Goal: Task Accomplishment & Management: Manage account settings

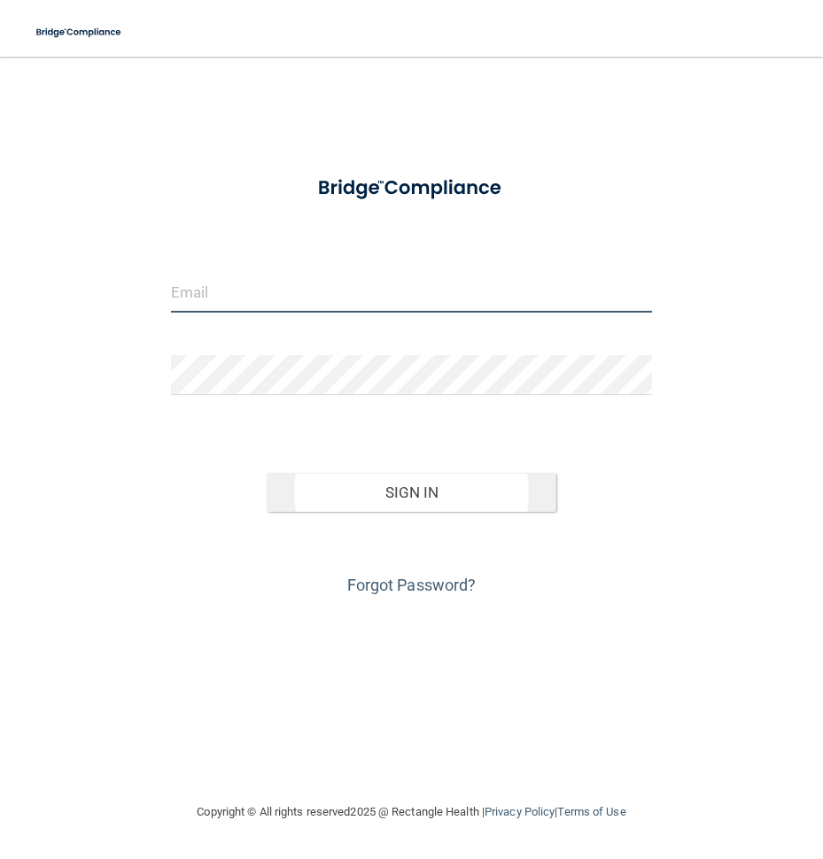
type input "[EMAIL_ADDRESS][DOMAIN_NAME]"
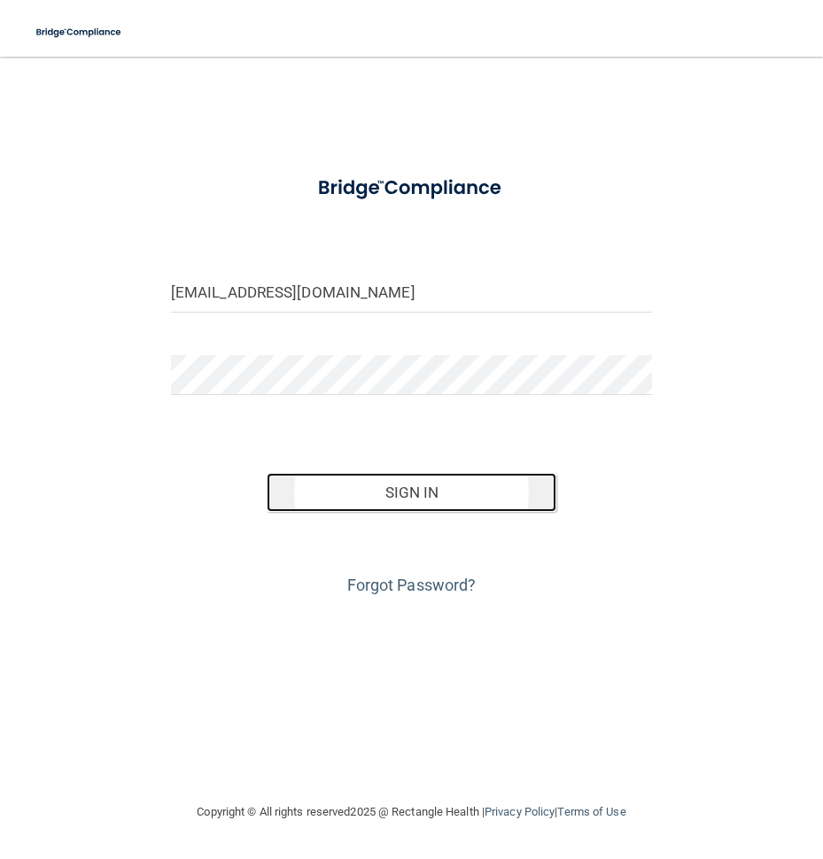
click at [362, 480] on button "Sign In" at bounding box center [411, 492] width 289 height 39
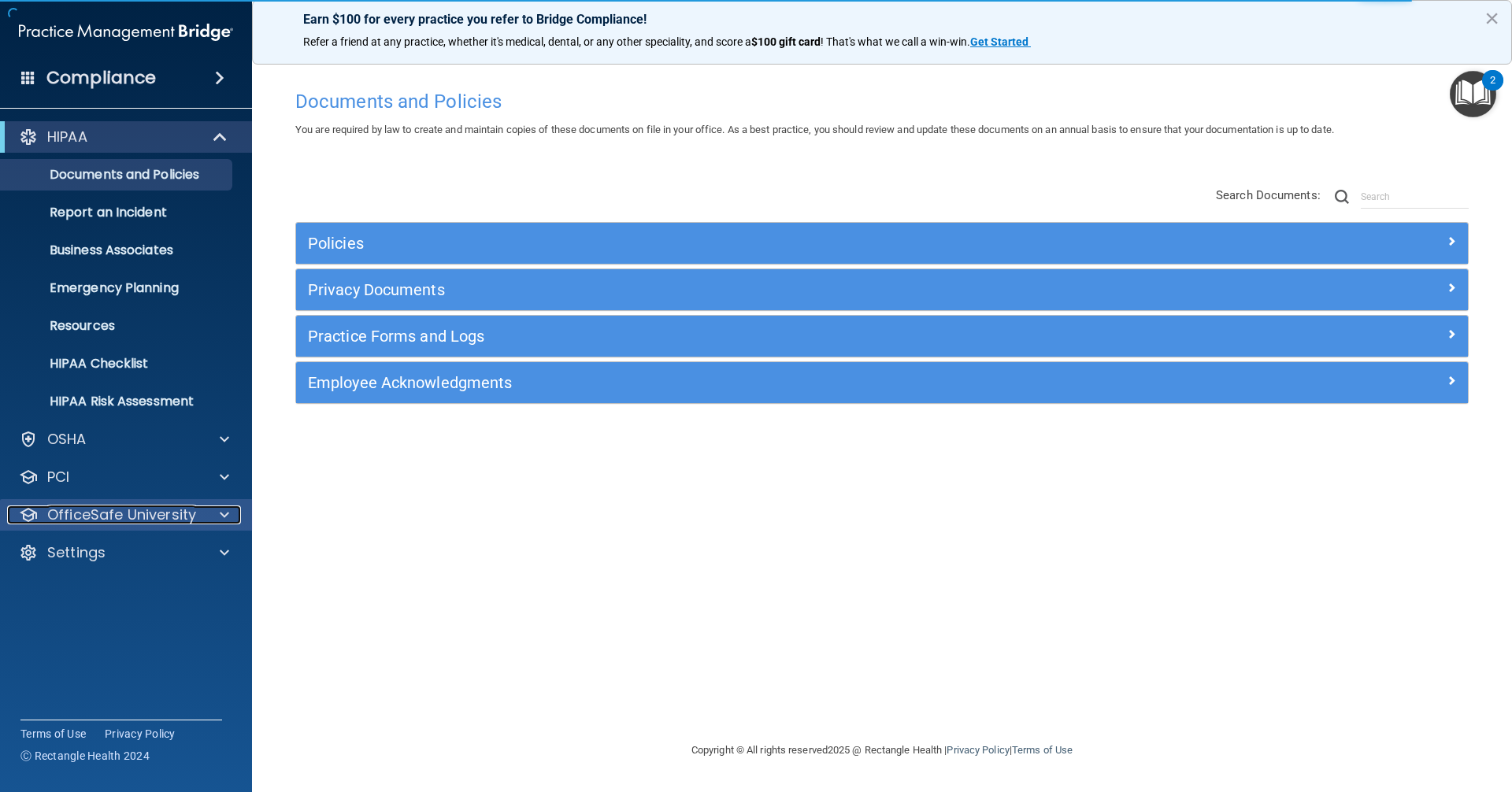
click at [105, 515] on p "OfficeSafe University" at bounding box center [121, 515] width 148 height 19
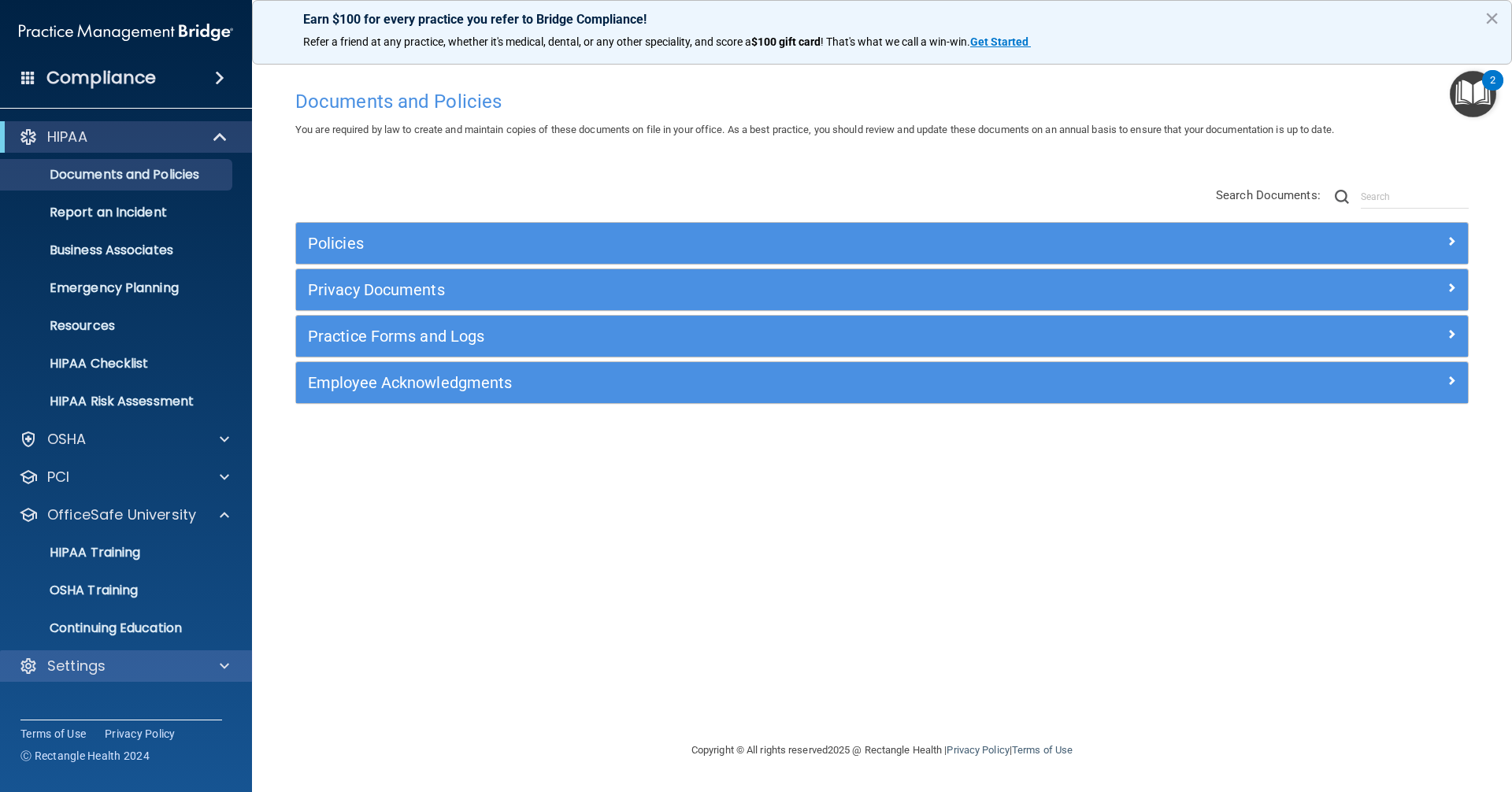
click at [93, 654] on div "Settings" at bounding box center [126, 666] width 252 height 31
click at [236, 676] on div "Settings" at bounding box center [126, 666] width 252 height 31
click at [228, 667] on span at bounding box center [224, 666] width 10 height 19
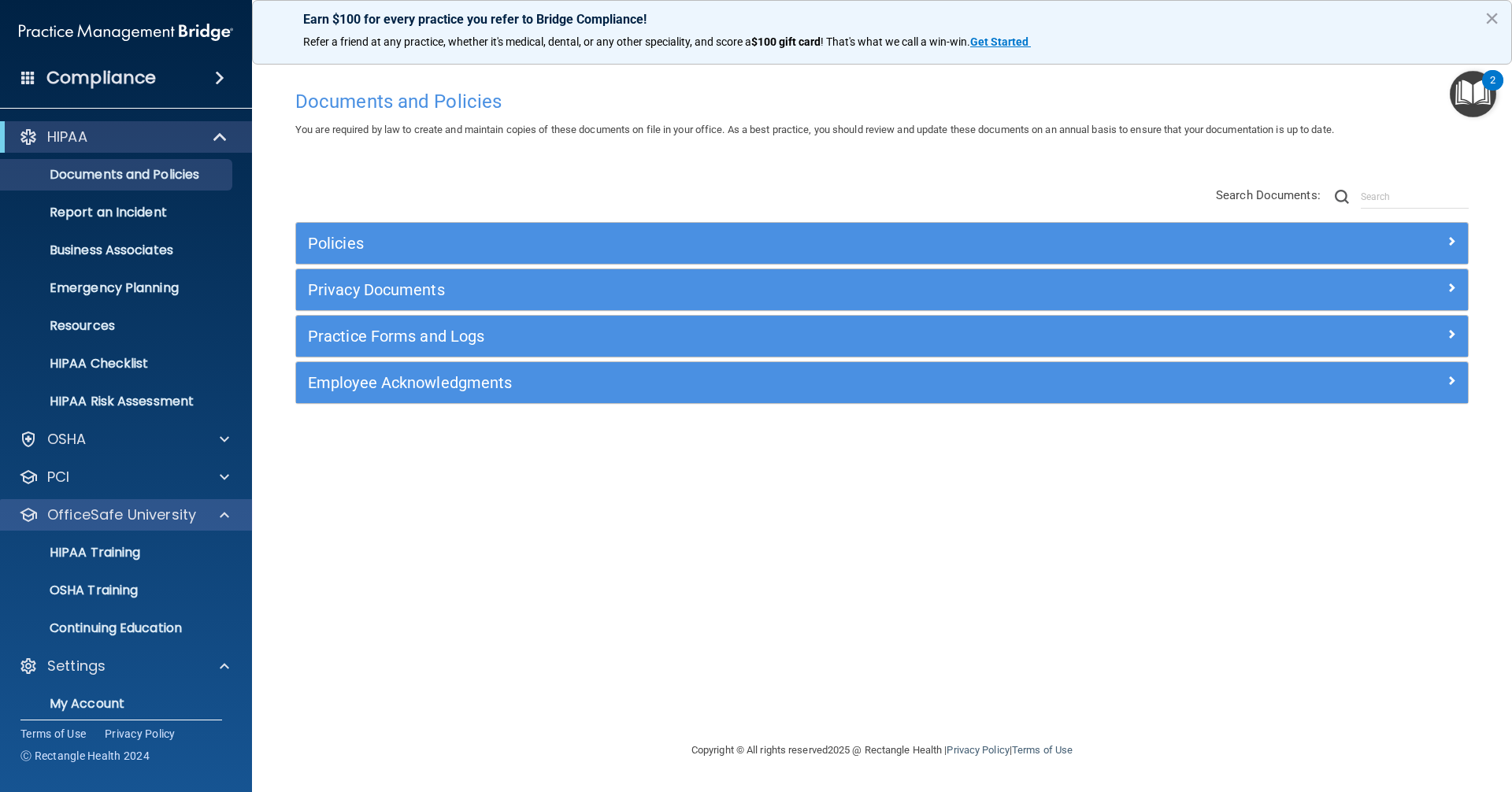
click at [230, 529] on div "OfficeSafe University" at bounding box center [126, 515] width 252 height 31
click at [226, 521] on span at bounding box center [224, 515] width 10 height 19
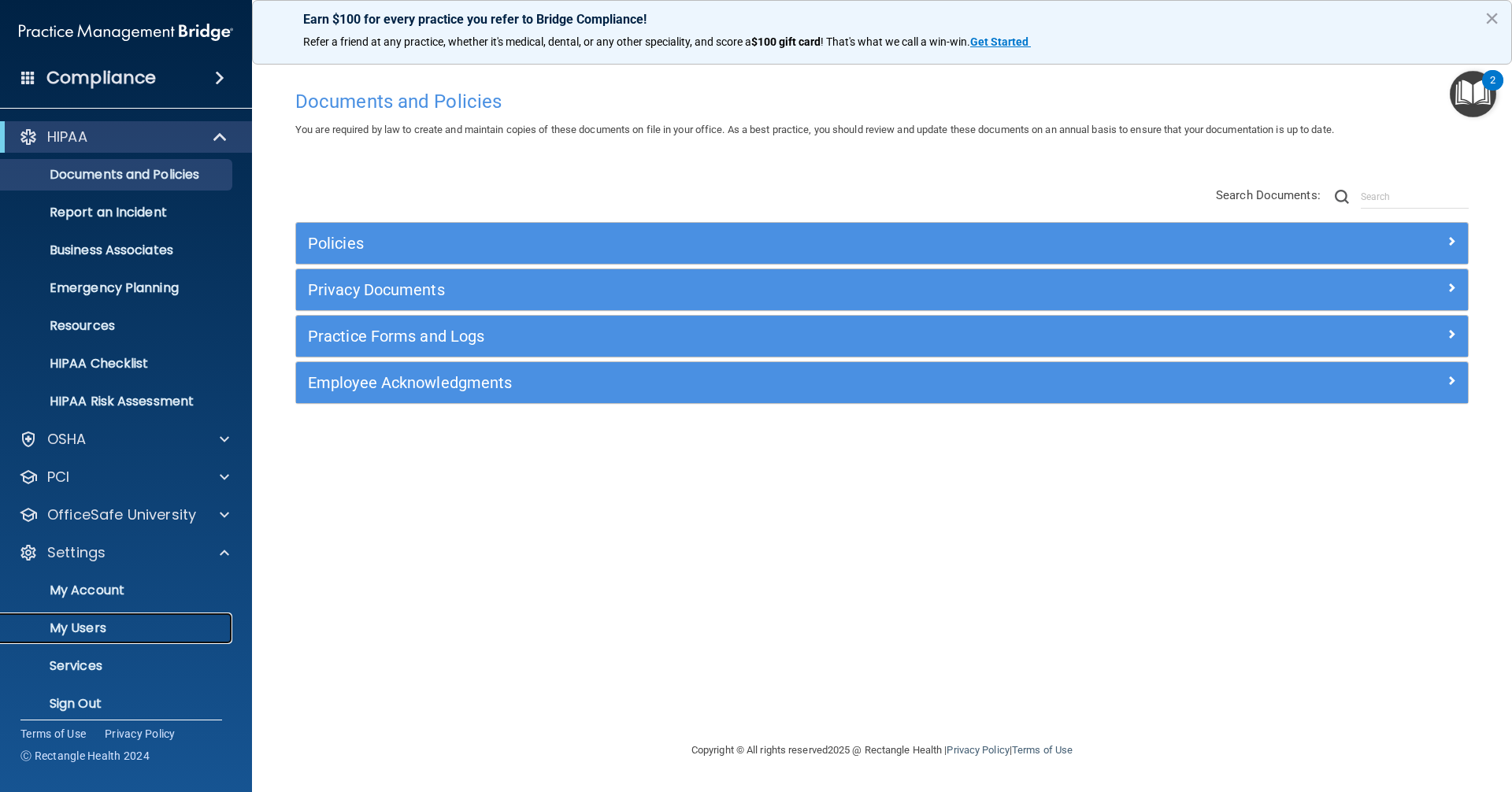
click at [108, 635] on p "My Users" at bounding box center [118, 628] width 215 height 16
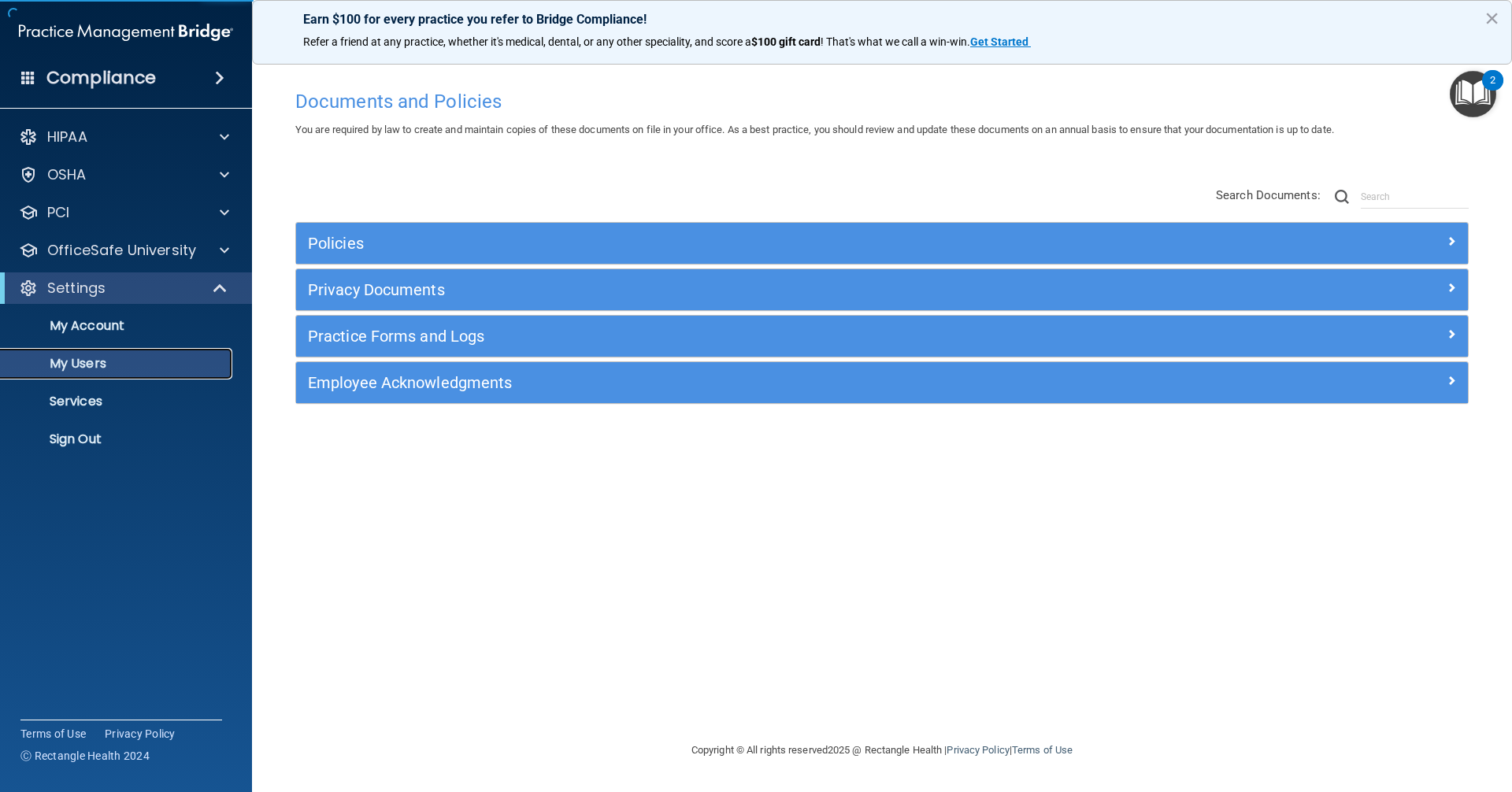
select select "20"
